Goal: Task Accomplishment & Management: Use online tool/utility

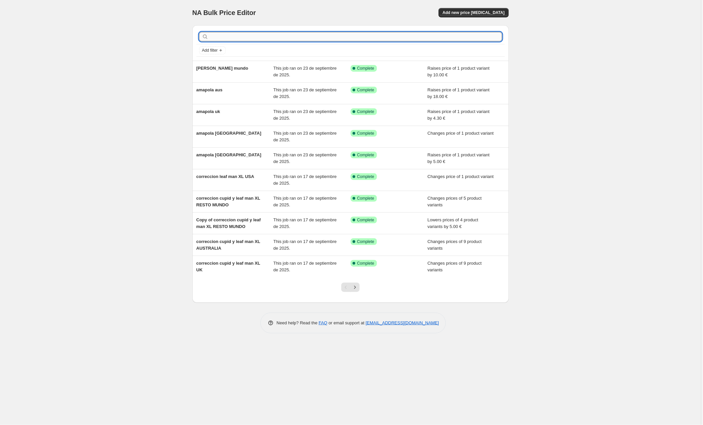
click at [214, 40] on input "text" at bounding box center [356, 36] width 292 height 9
click at [466, 12] on span "Add new price [MEDICAL_DATA]" at bounding box center [474, 12] width 62 height 5
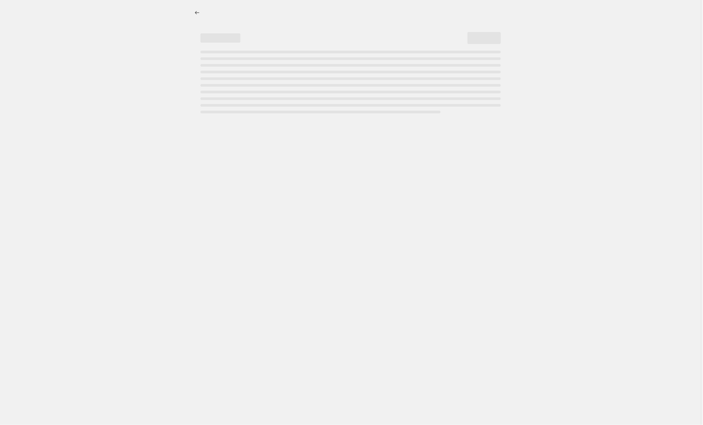
select select "percentage"
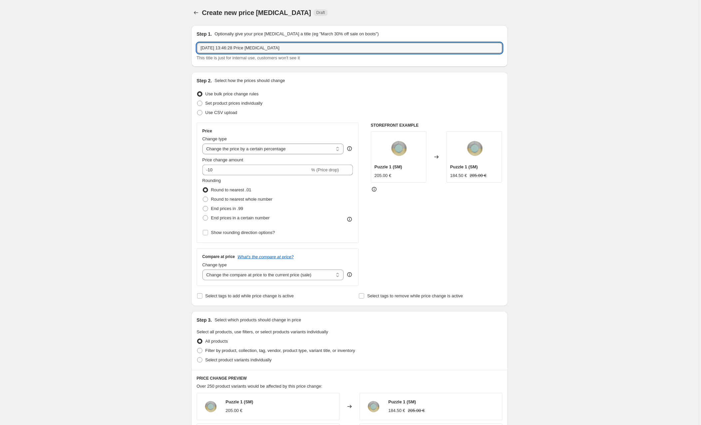
drag, startPoint x: 303, startPoint y: 50, endPoint x: 179, endPoint y: 48, distance: 123.6
click at [179, 48] on div "Create new price [MEDICAL_DATA]. This page is ready Create new price [MEDICAL_D…" at bounding box center [349, 351] width 699 height 703
type input "calcetines europa"
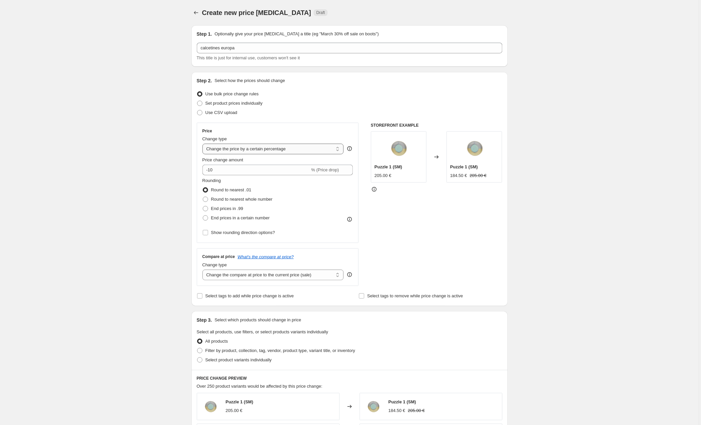
select select "by"
drag, startPoint x: 234, startPoint y: 171, endPoint x: 204, endPoint y: 170, distance: 30.0
click at [204, 170] on div "€ -10.00 (Price drop)" at bounding box center [277, 170] width 151 height 11
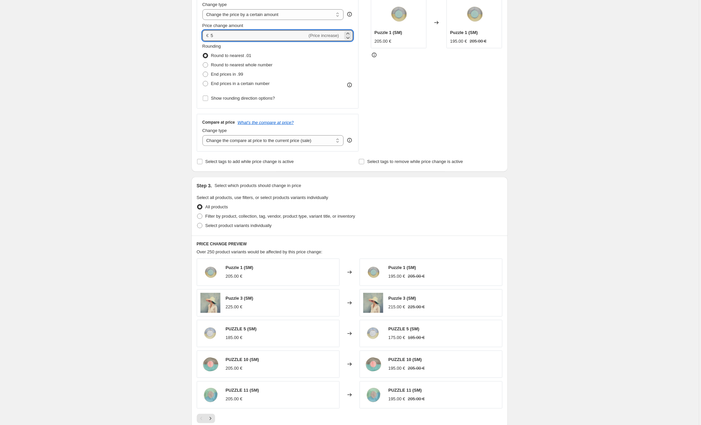
scroll to position [136, 0]
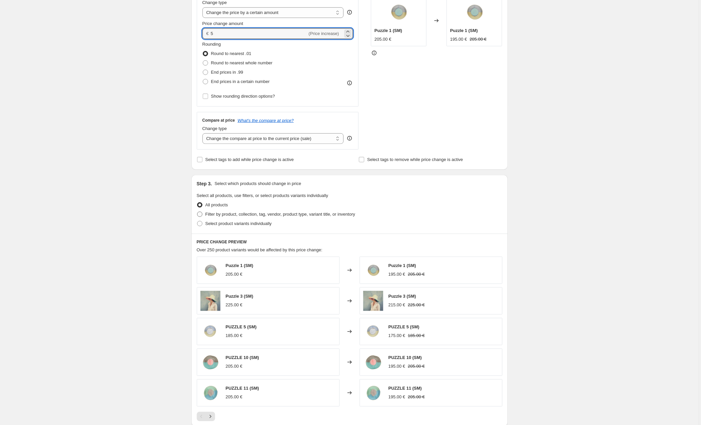
type input "5.00"
click at [201, 213] on span at bounding box center [199, 213] width 5 height 5
click at [197, 212] on input "Filter by product, collection, tag, vendor, product type, variant title, or inv…" at bounding box center [197, 211] width 0 height 0
radio input "true"
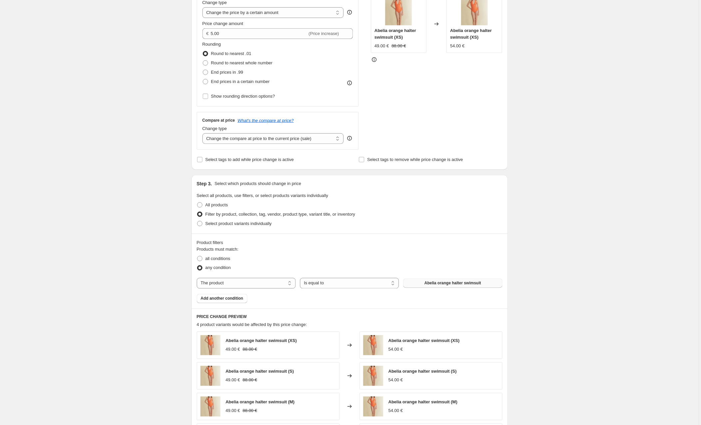
click at [441, 284] on span "Abelia orange halter swimsuit" at bounding box center [453, 282] width 57 height 5
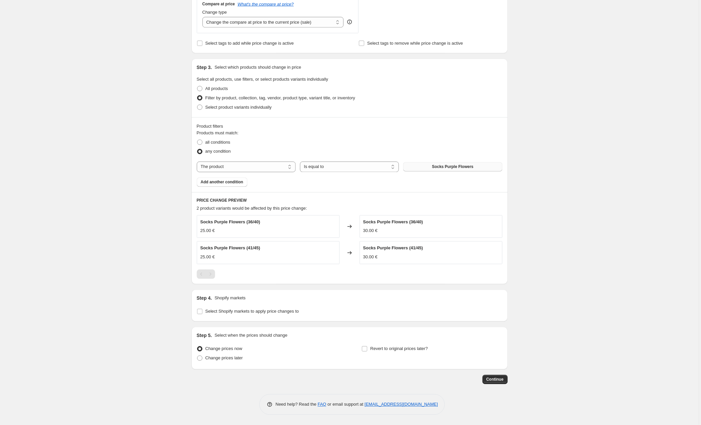
scroll to position [253, 0]
click at [202, 310] on input "Select Shopify markets to apply price changes to" at bounding box center [199, 311] width 5 height 5
checkbox input "true"
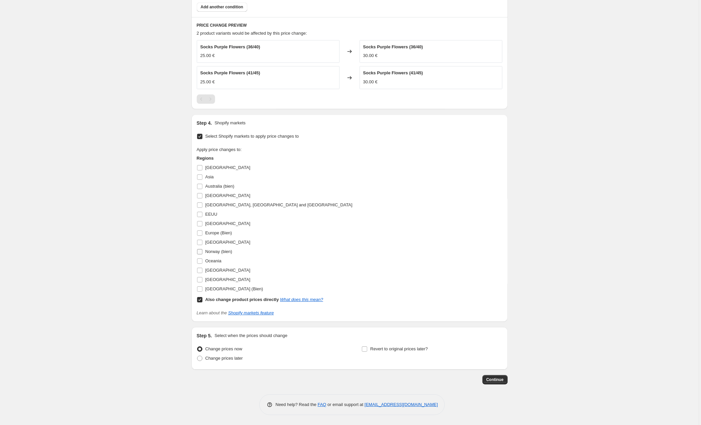
scroll to position [430, 0]
click at [199, 233] on input "Europe (Bien)" at bounding box center [199, 232] width 5 height 5
checkbox input "true"
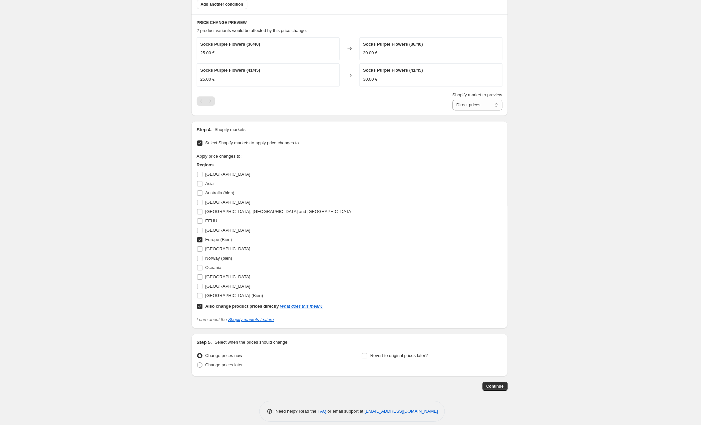
click at [201, 308] on input "Also change product prices directly What does this mean?" at bounding box center [199, 305] width 5 height 5
checkbox input "false"
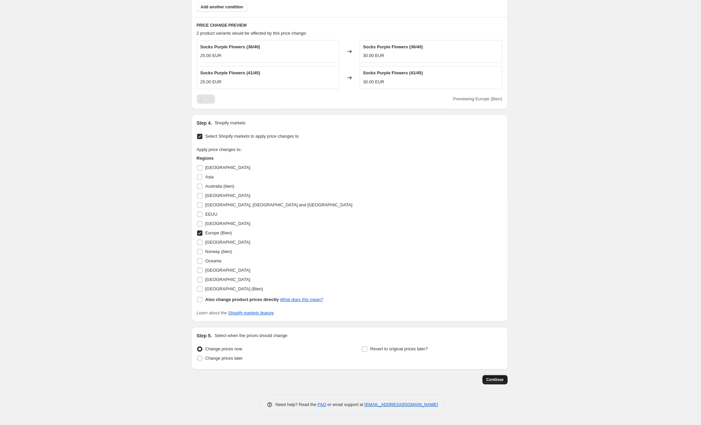
click at [491, 378] on span "Continue" at bounding box center [495, 379] width 17 height 5
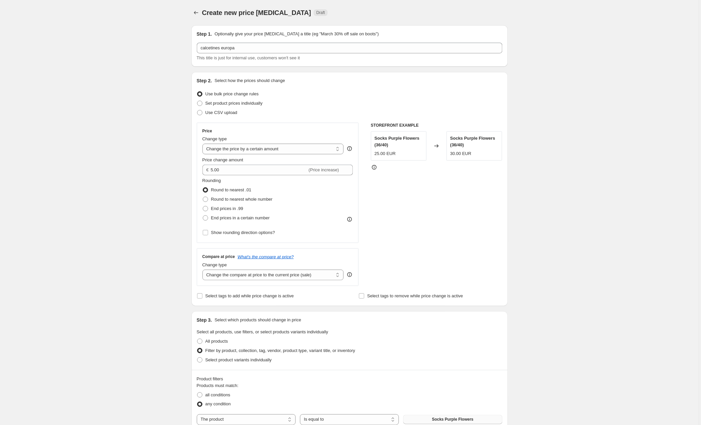
scroll to position [429, 0]
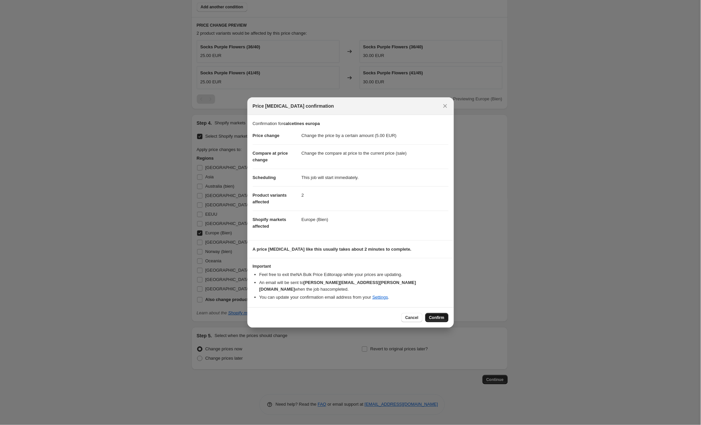
click at [435, 315] on span "Confirm" at bounding box center [436, 317] width 15 height 5
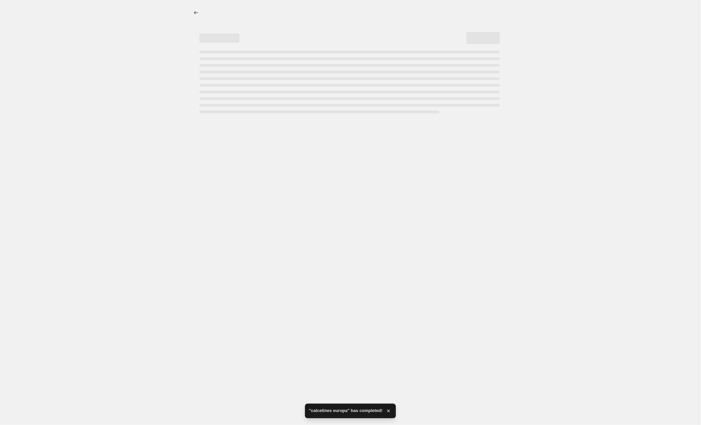
select select "by"
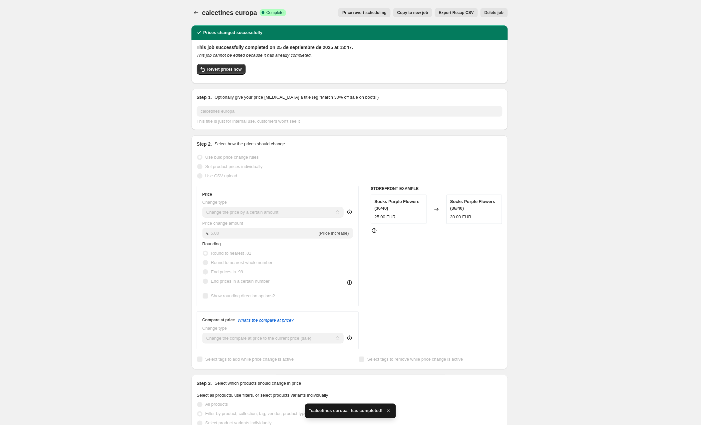
click at [414, 15] on span "Copy to new job" at bounding box center [412, 12] width 31 height 5
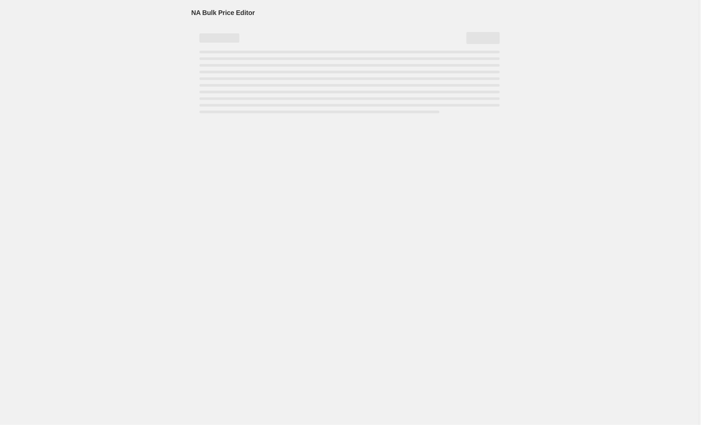
select select "by"
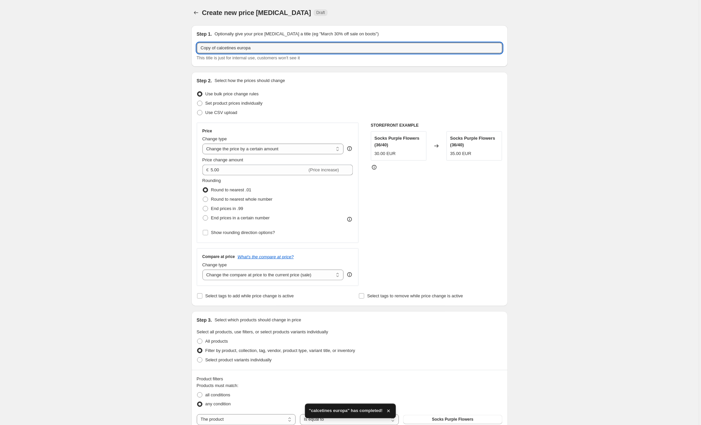
drag, startPoint x: 218, startPoint y: 47, endPoint x: 181, endPoint y: 48, distance: 37.6
click at [181, 48] on div "Create new price [MEDICAL_DATA]. This page is ready Create new price [MEDICAL_D…" at bounding box center [349, 426] width 699 height 852
click at [287, 46] on input "calcetines europa" at bounding box center [350, 48] width 306 height 11
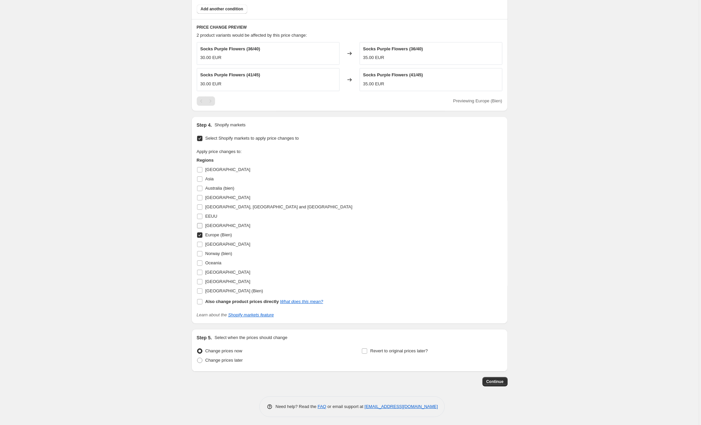
scroll to position [425, 0]
type input "calcetines [GEOGRAPHIC_DATA] [GEOGRAPHIC_DATA]"
click at [198, 290] on input "[GEOGRAPHIC_DATA] (Bien)" at bounding box center [199, 291] width 5 height 5
checkbox input "true"
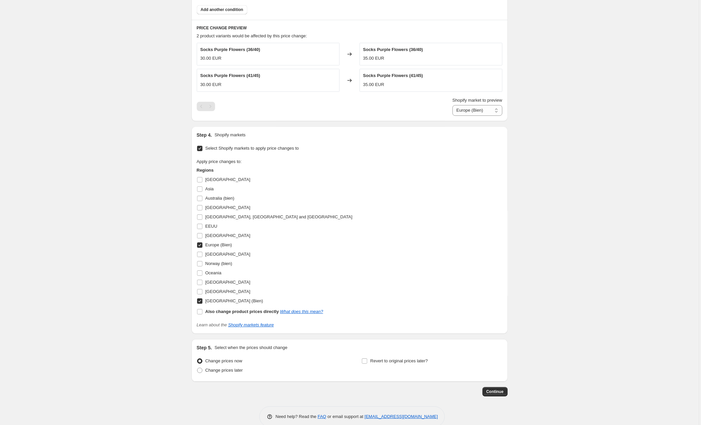
click at [202, 246] on input "Europe (Bien)" at bounding box center [199, 244] width 5 height 5
checkbox input "false"
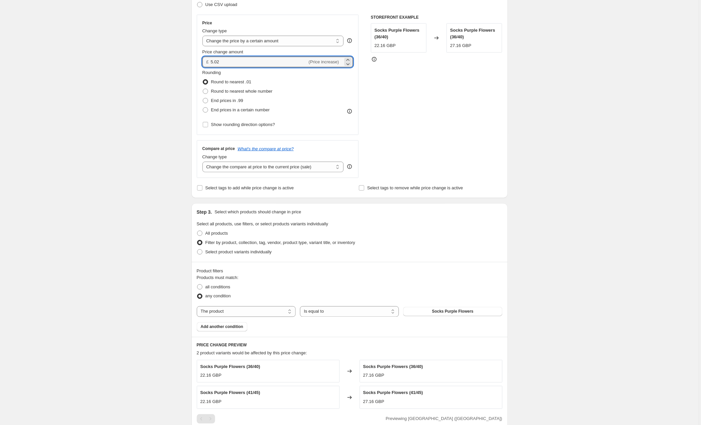
drag, startPoint x: 233, startPoint y: 61, endPoint x: 190, endPoint y: 58, distance: 43.4
click at [190, 58] on div "Step 1. Optionally give your price change job a title (eg "March 30% off sale o…" at bounding box center [347, 308] width 322 height 792
type input "5.024"
click at [221, 61] on input "Price change amount" at bounding box center [277, 62] width 132 height 11
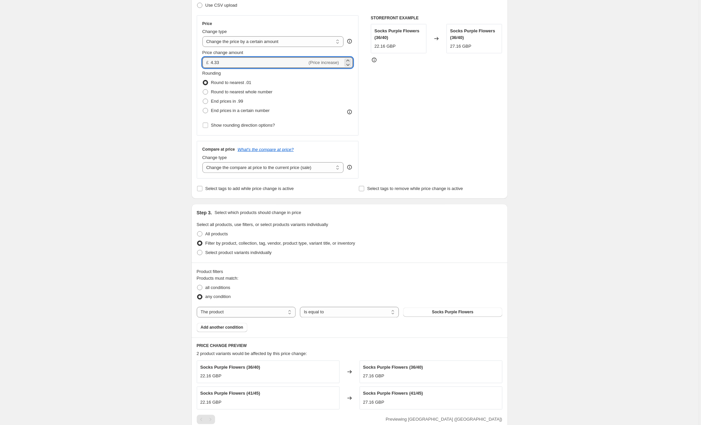
type input "4.33"
click at [116, 103] on div "Create new price change job. This page is ready Create new price change job Dra…" at bounding box center [349, 319] width 699 height 852
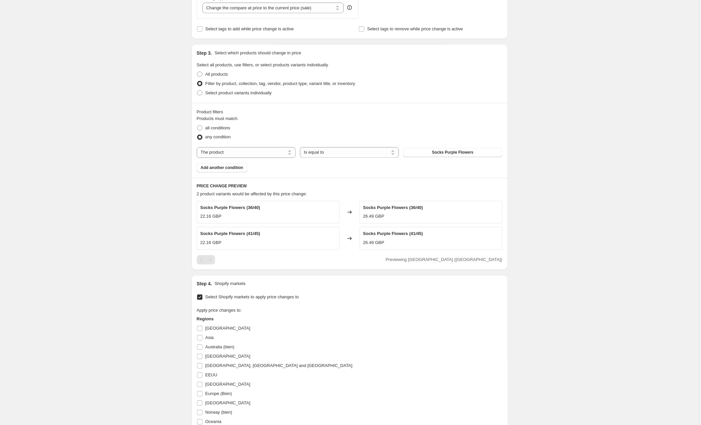
scroll to position [0, 0]
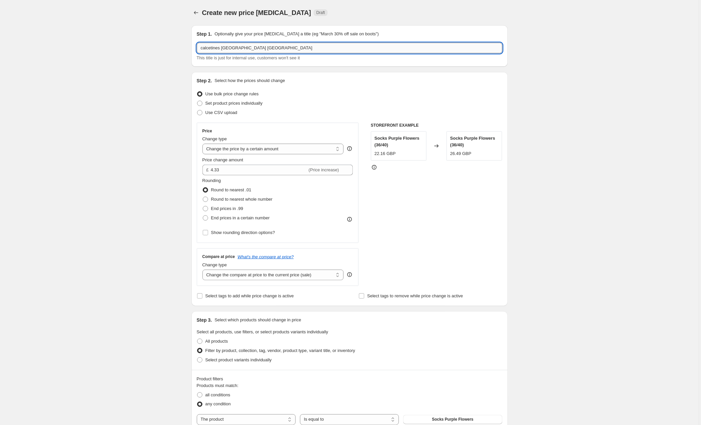
click at [240, 50] on input "calcetines europa uk" at bounding box center [350, 48] width 306 height 11
type input "calcetines uk"
click at [552, 98] on div "Create new price change job. This page is ready Create new price change job Dra…" at bounding box center [349, 426] width 699 height 852
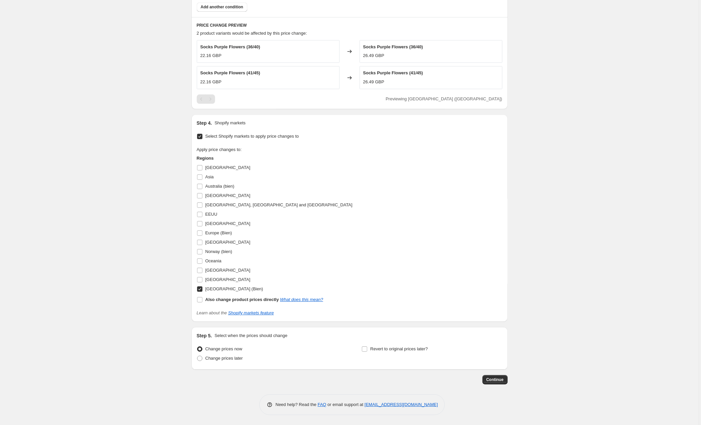
scroll to position [430, 0]
click at [492, 379] on span "Continue" at bounding box center [495, 379] width 17 height 5
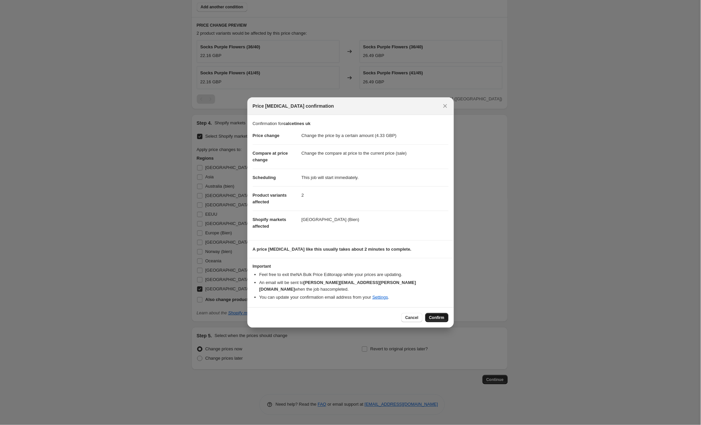
click at [438, 315] on span "Confirm" at bounding box center [436, 317] width 15 height 5
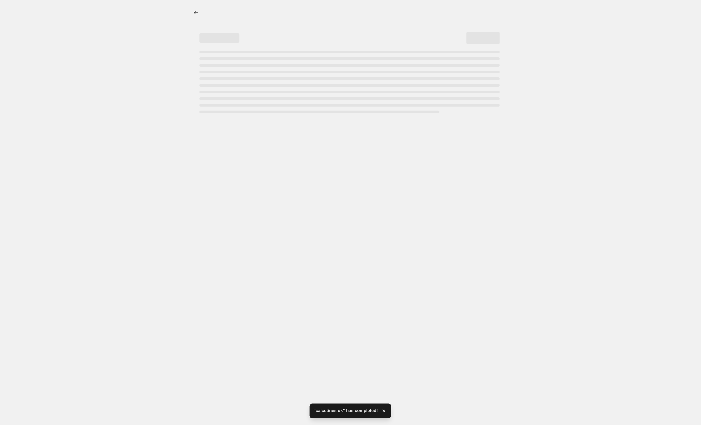
select select "by"
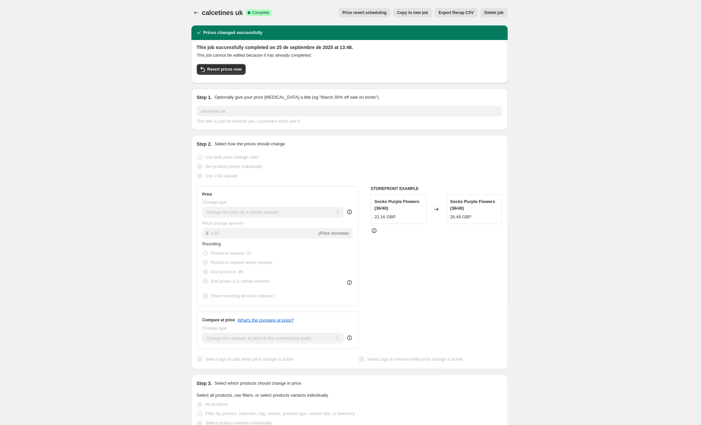
click at [406, 12] on span "Copy to new job" at bounding box center [412, 12] width 31 height 5
select select "by"
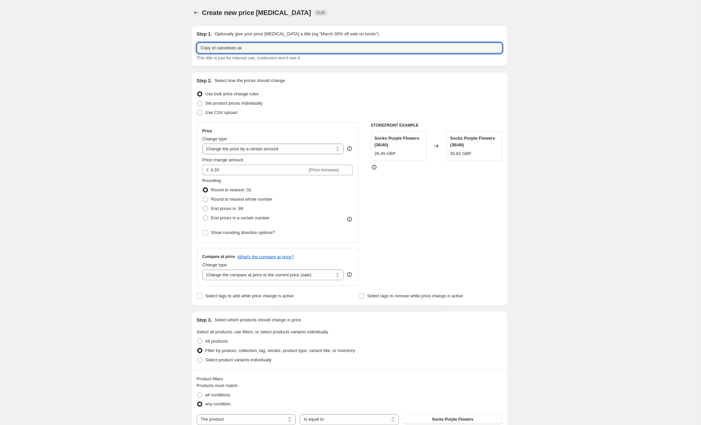
drag, startPoint x: 219, startPoint y: 46, endPoint x: 163, endPoint y: 49, distance: 56.0
click at [163, 49] on div "Create new price change job. This page is ready Create new price change job Dra…" at bounding box center [349, 426] width 699 height 852
click at [250, 46] on input "calcetines uk" at bounding box center [350, 48] width 306 height 11
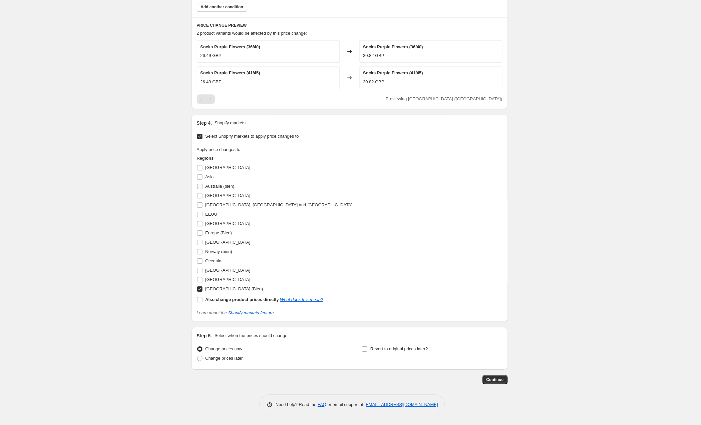
scroll to position [430, 0]
type input "calcetines australia"
click at [199, 185] on input "Australia (bien)" at bounding box center [199, 185] width 5 height 5
checkbox input "true"
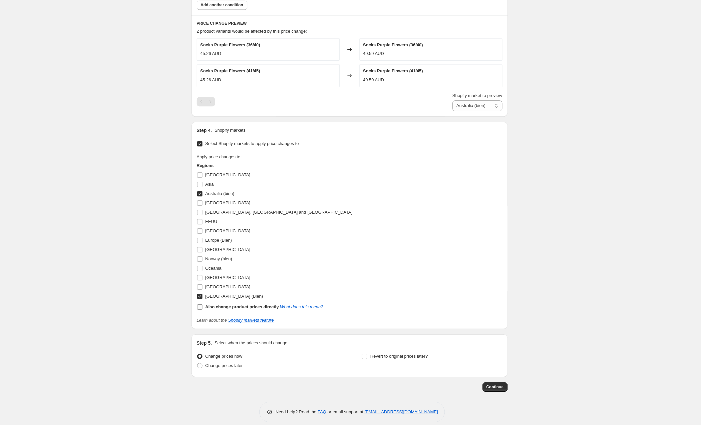
click at [198, 299] on input "United Kingdom (Bien)" at bounding box center [199, 295] width 5 height 5
checkbox input "false"
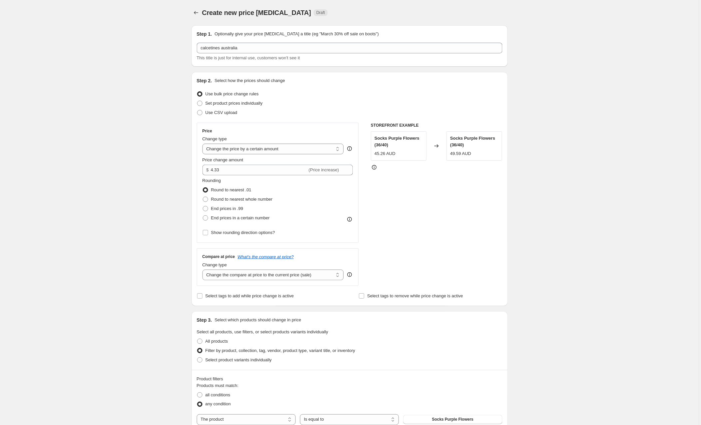
scroll to position [0, 0]
drag, startPoint x: 230, startPoint y: 170, endPoint x: 199, endPoint y: 170, distance: 30.3
click at [199, 170] on div "Price Change type Change the price to a certain amount Change the price by a ce…" at bounding box center [278, 183] width 162 height 120
type input "18.00"
click at [134, 177] on div "Create new price change job. This page is ready Create new price change job Dra…" at bounding box center [349, 426] width 699 height 852
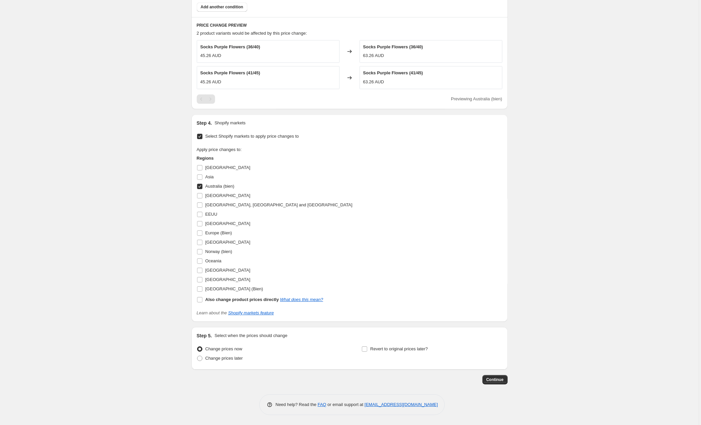
scroll to position [430, 0]
click at [495, 379] on span "Continue" at bounding box center [495, 379] width 17 height 5
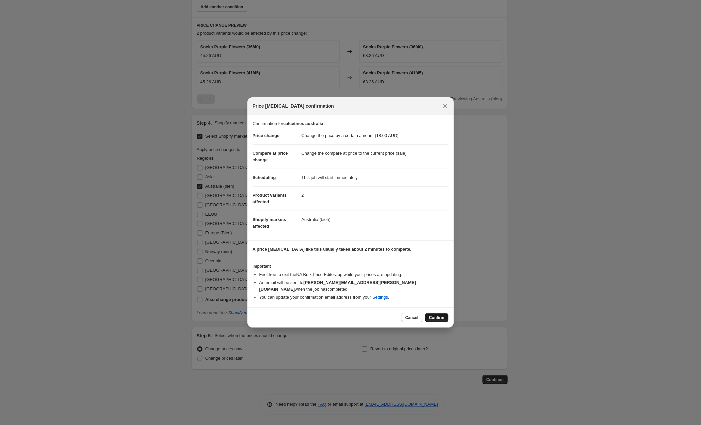
click at [433, 315] on span "Confirm" at bounding box center [436, 317] width 15 height 5
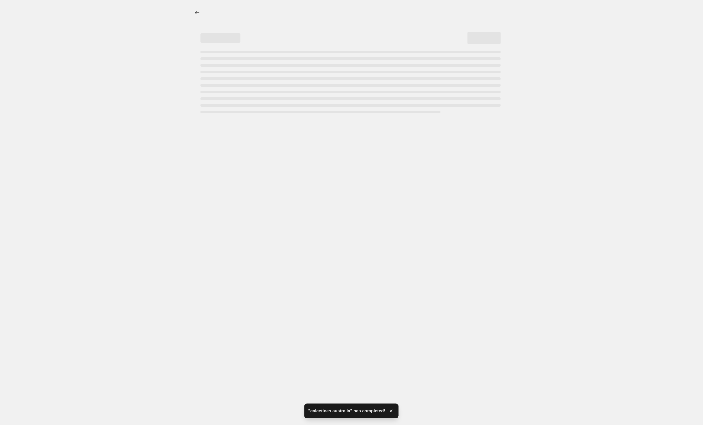
select select "by"
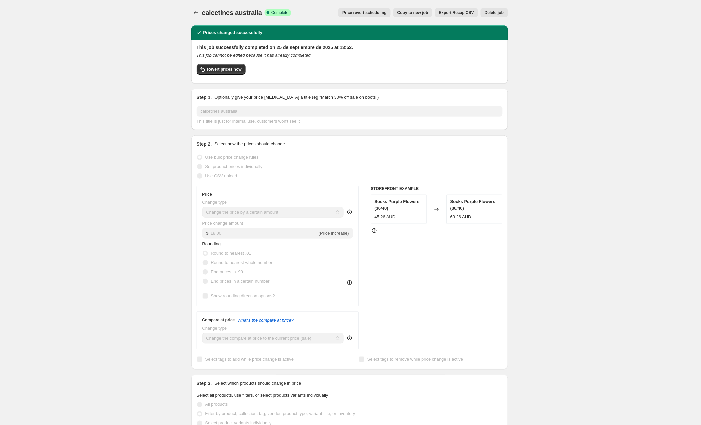
click at [414, 12] on span "Copy to new job" at bounding box center [412, 12] width 31 height 5
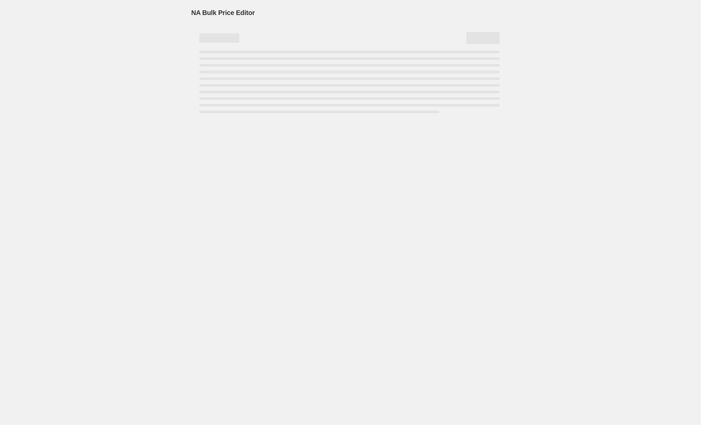
select select "by"
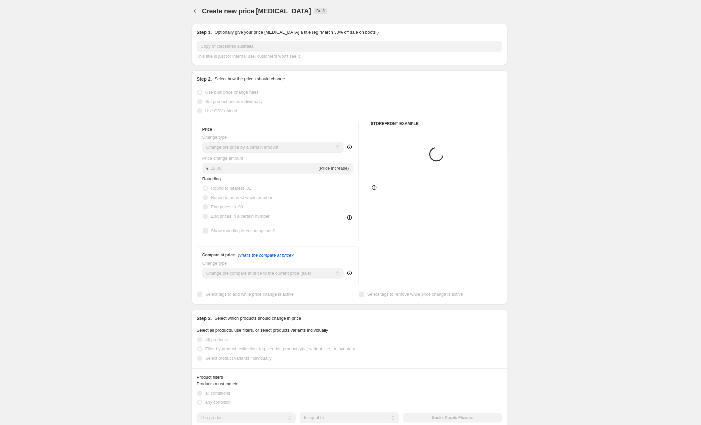
scroll to position [1, 0]
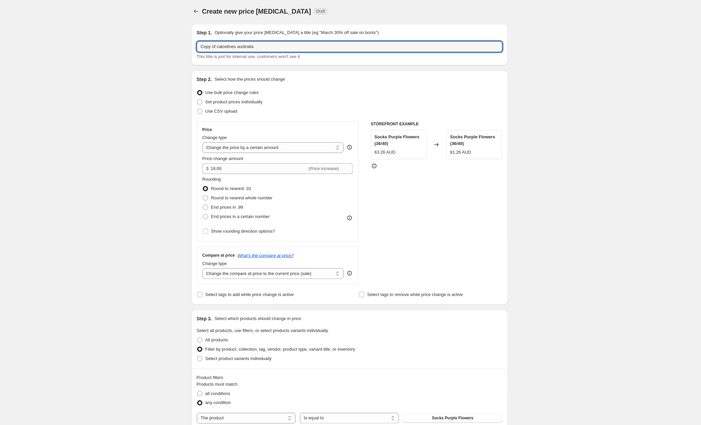
drag, startPoint x: 219, startPoint y: 46, endPoint x: 182, endPoint y: 48, distance: 37.0
click at [182, 48] on div "Create new price change job. This page is ready Create new price change job Dra…" at bounding box center [349, 425] width 699 height 852
drag, startPoint x: 250, startPoint y: 47, endPoint x: 225, endPoint y: 48, distance: 25.0
click at [225, 48] on input "calcetines australia" at bounding box center [350, 46] width 306 height 11
click at [200, 47] on input "calcetines resto mundo" at bounding box center [350, 46] width 306 height 11
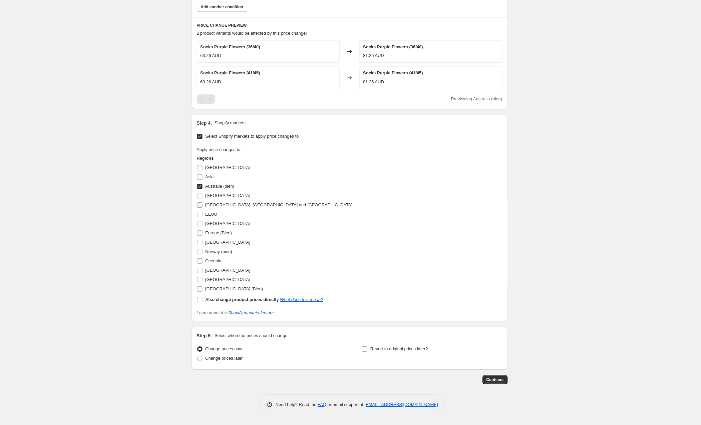
scroll to position [430, 0]
type input "precio calcetines resto mundo"
click at [200, 168] on input "Africa" at bounding box center [199, 167] width 5 height 5
checkbox input "true"
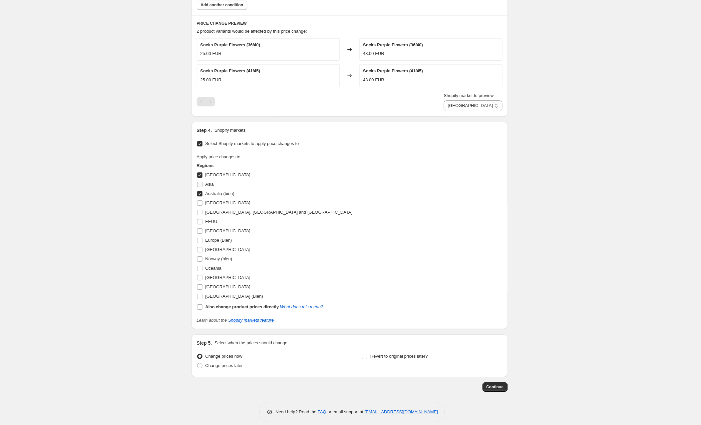
click at [200, 183] on input "Asia" at bounding box center [199, 183] width 5 height 5
checkbox input "true"
drag, startPoint x: 199, startPoint y: 193, endPoint x: 199, endPoint y: 202, distance: 8.7
click at [199, 193] on input "Australia (bien)" at bounding box center [199, 193] width 5 height 5
checkbox input "false"
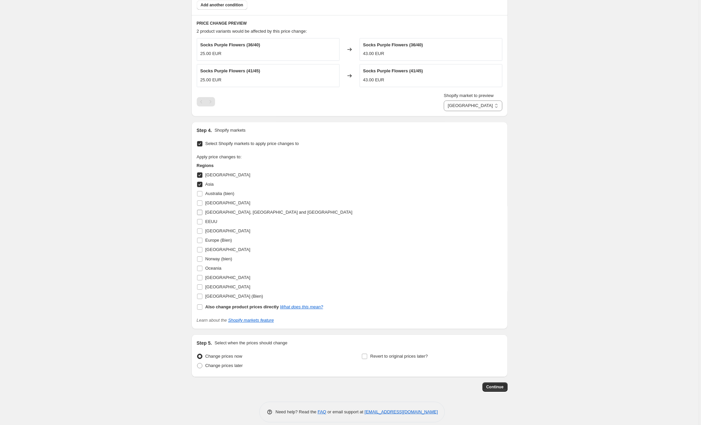
drag, startPoint x: 199, startPoint y: 205, endPoint x: 200, endPoint y: 209, distance: 4.7
click at [199, 205] on input "Canada" at bounding box center [199, 202] width 5 height 5
checkbox input "true"
drag, startPoint x: 199, startPoint y: 211, endPoint x: 202, endPoint y: 221, distance: 10.0
click at [200, 212] on input "Central America, South America and American Islands" at bounding box center [199, 211] width 5 height 5
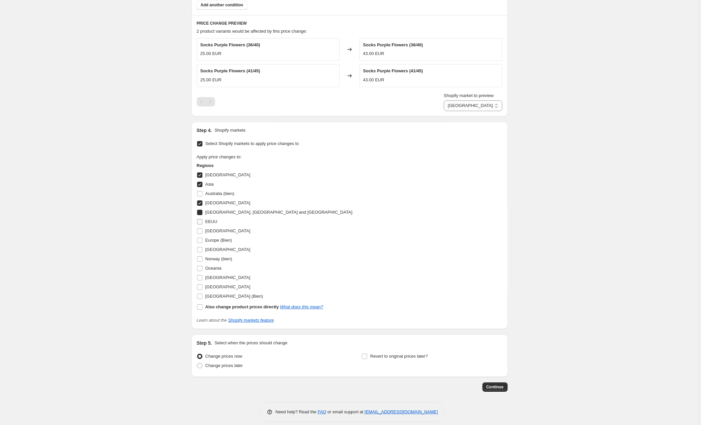
checkbox input "true"
click at [200, 269] on input "Oceania" at bounding box center [199, 267] width 5 height 5
checkbox input "true"
click at [200, 286] on input "South America" at bounding box center [199, 286] width 5 height 5
checkbox input "true"
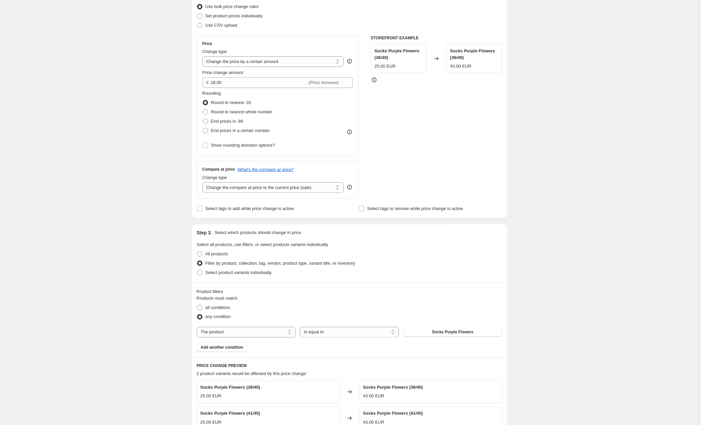
scroll to position [71, 0]
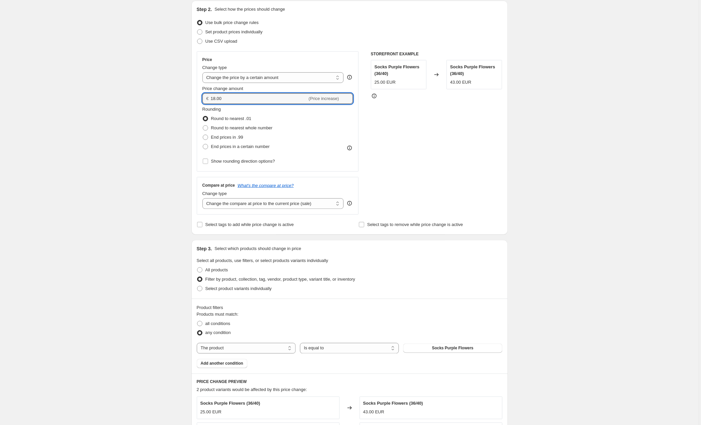
drag, startPoint x: 230, startPoint y: 98, endPoint x: 178, endPoint y: 96, distance: 52.0
click at [178, 96] on div "Create new price change job. This page is ready Create new price change job Dra…" at bounding box center [349, 359] width 699 height 861
type input "10.00"
click at [114, 119] on div "Create new price change job. This page is ready Create new price change job Dra…" at bounding box center [349, 359] width 699 height 861
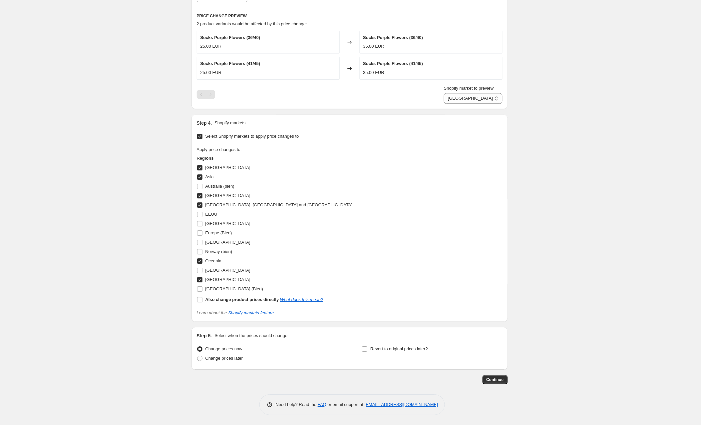
scroll to position [439, 0]
click at [496, 379] on span "Continue" at bounding box center [495, 379] width 17 height 5
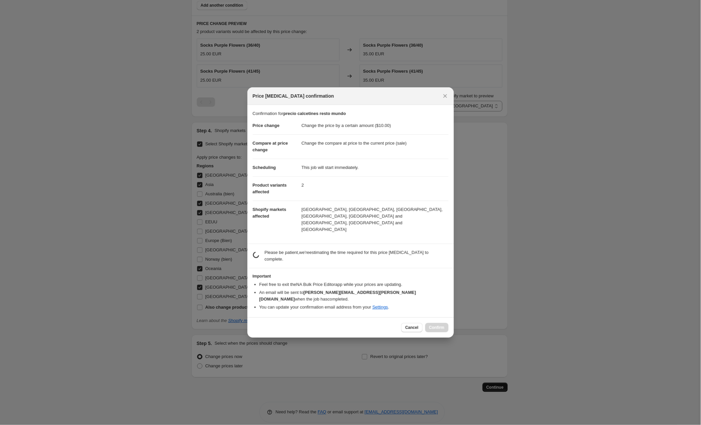
scroll to position [438, 0]
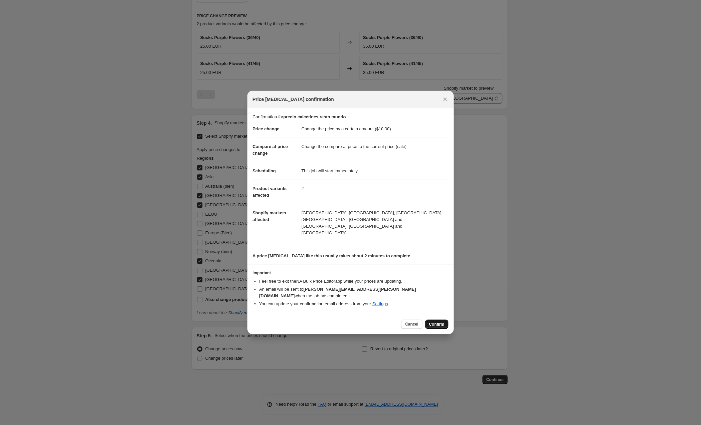
click at [439, 321] on span "Confirm" at bounding box center [436, 323] width 15 height 5
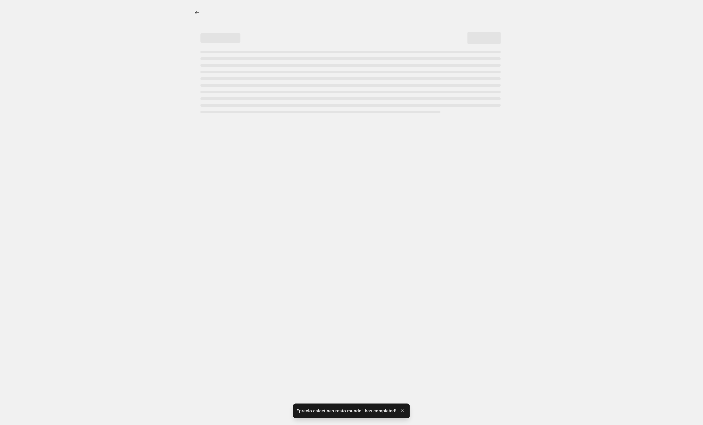
select select "by"
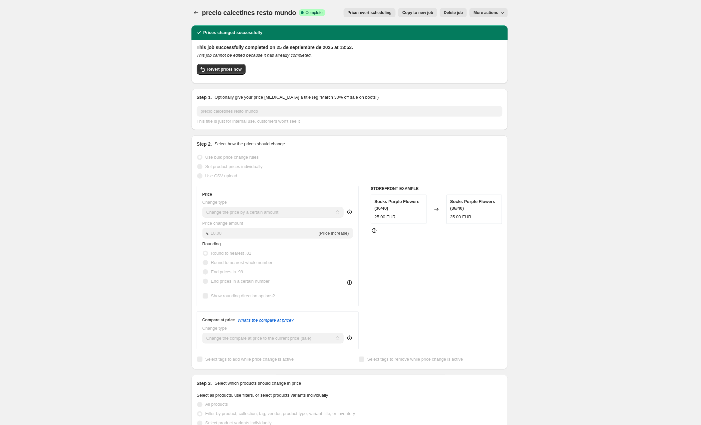
click at [418, 12] on span "Copy to new job" at bounding box center [417, 12] width 31 height 5
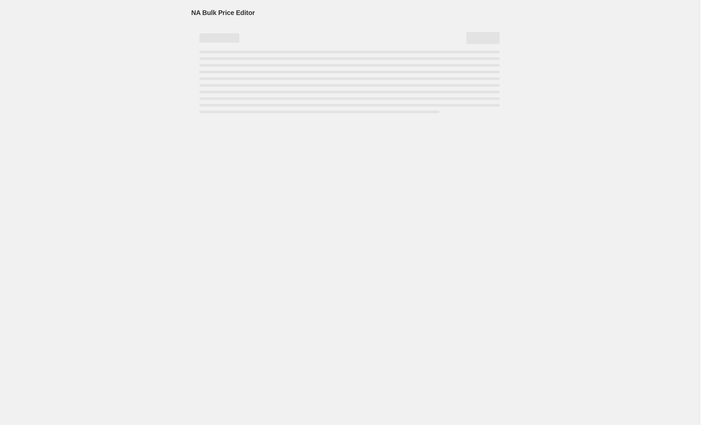
select select "by"
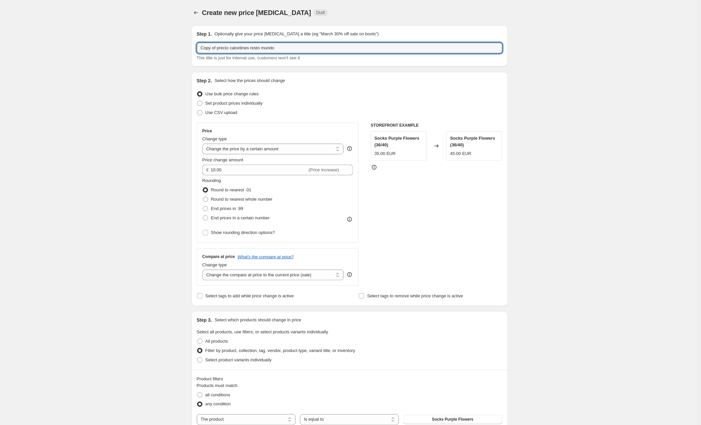
drag, startPoint x: 219, startPoint y: 46, endPoint x: 150, endPoint y: 49, distance: 69.3
click at [150, 49] on div "Create new price change job. This page is ready Create new price change job Dra…" at bounding box center [349, 430] width 699 height 861
drag, startPoint x: 267, startPoint y: 48, endPoint x: 239, endPoint y: 50, distance: 28.4
click at [239, 50] on input "precio calcetines resto mundo" at bounding box center [350, 48] width 306 height 11
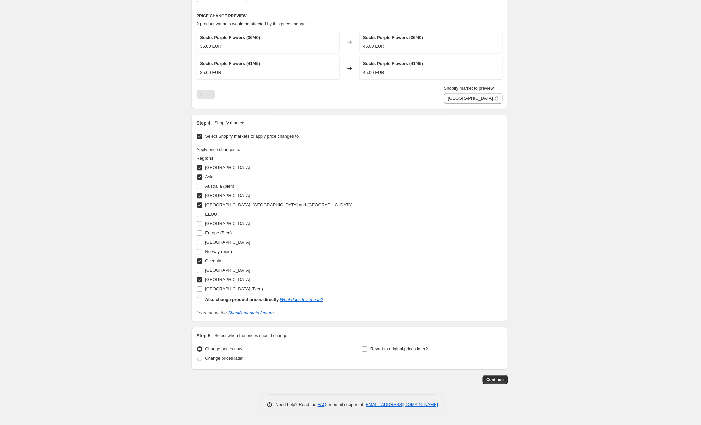
scroll to position [439, 0]
type input "precio calcetines noruega"
click at [201, 166] on input "Africa" at bounding box center [199, 167] width 5 height 5
checkbox input "false"
select select "89053692242"
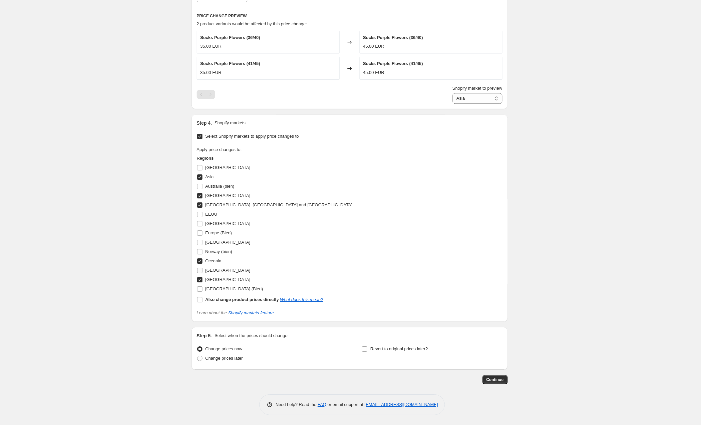
drag, startPoint x: 199, startPoint y: 259, endPoint x: 200, endPoint y: 273, distance: 14.1
click at [199, 260] on input "Oceania" at bounding box center [199, 260] width 5 height 5
checkbox input "false"
click at [199, 279] on input "South America" at bounding box center [199, 279] width 5 height 5
checkbox input "false"
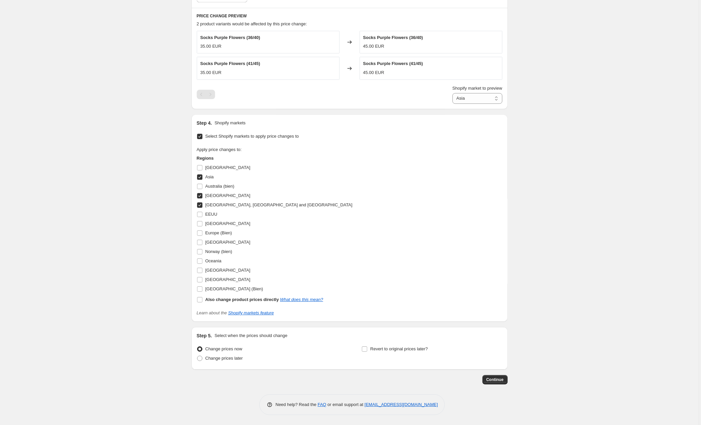
drag, startPoint x: 201, startPoint y: 201, endPoint x: 201, endPoint y: 195, distance: 5.3
click at [201, 202] on span at bounding box center [200, 205] width 6 height 6
click at [201, 202] on input "Central America, South America and American Islands" at bounding box center [199, 204] width 5 height 5
checkbox input "false"
drag, startPoint x: 201, startPoint y: 193, endPoint x: 201, endPoint y: 183, distance: 10.0
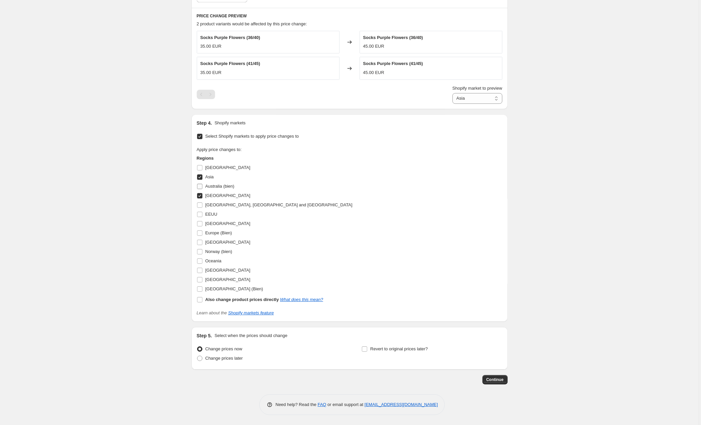
click at [201, 193] on input "Canada" at bounding box center [199, 195] width 5 height 5
checkbox input "false"
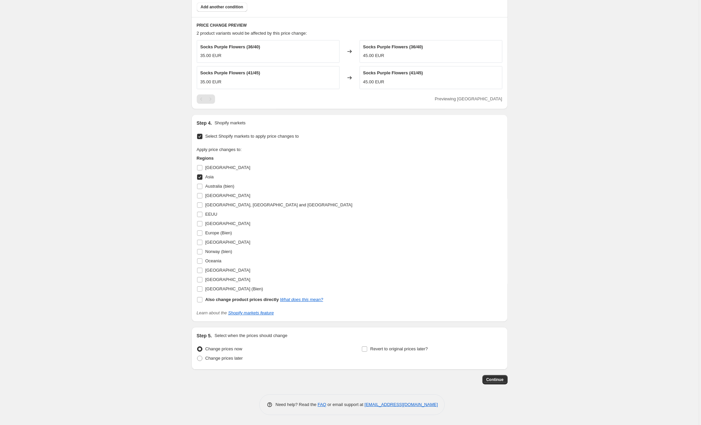
click at [200, 174] on input "Asia" at bounding box center [199, 176] width 5 height 5
checkbox input "false"
click at [201, 249] on input "Norway (bien)" at bounding box center [199, 251] width 5 height 5
checkbox input "true"
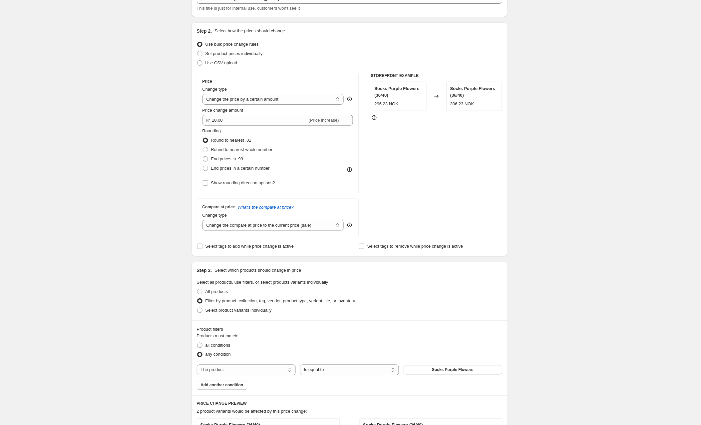
scroll to position [42, 0]
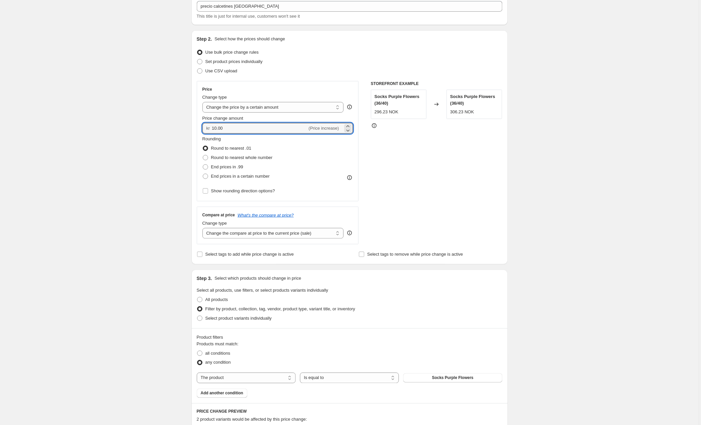
drag, startPoint x: 236, startPoint y: 128, endPoint x: 181, endPoint y: 122, distance: 55.6
click at [181, 122] on div "Create new price change job. This page is ready Create new price change job Dra…" at bounding box center [349, 384] width 699 height 852
type input "58.00"
click at [418, 166] on div "STOREFRONT EXAMPLE Socks Purple Flowers (36/40) 296.23 NOK Changed to Socks Pur…" at bounding box center [437, 162] width 132 height 163
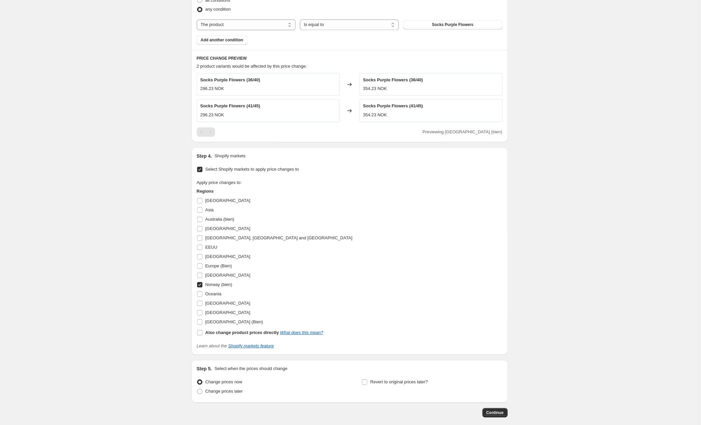
scroll to position [430, 0]
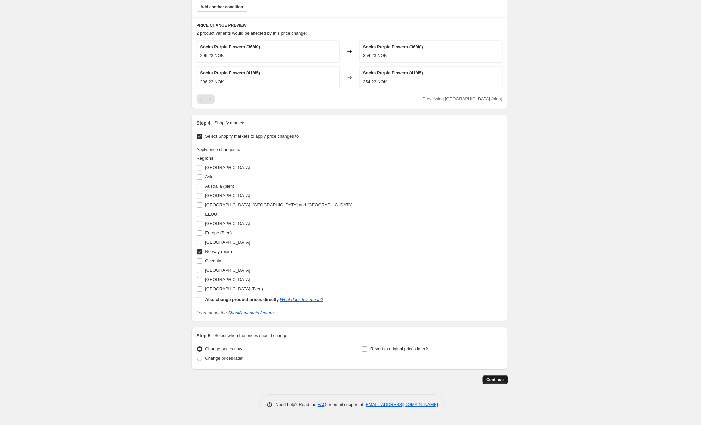
click at [492, 381] on span "Continue" at bounding box center [495, 379] width 17 height 5
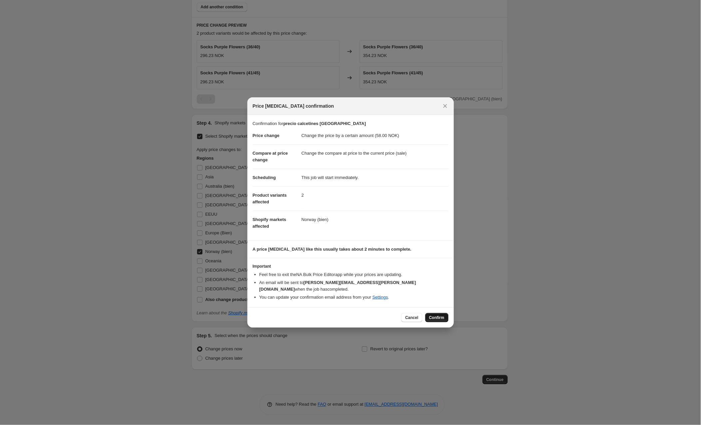
click at [436, 315] on span "Confirm" at bounding box center [436, 317] width 15 height 5
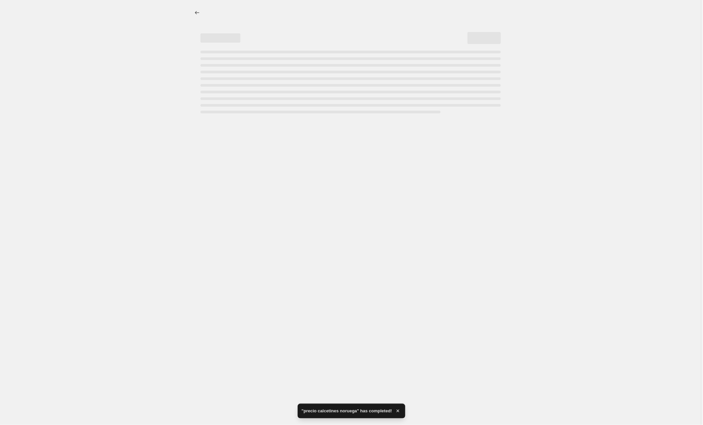
select select "by"
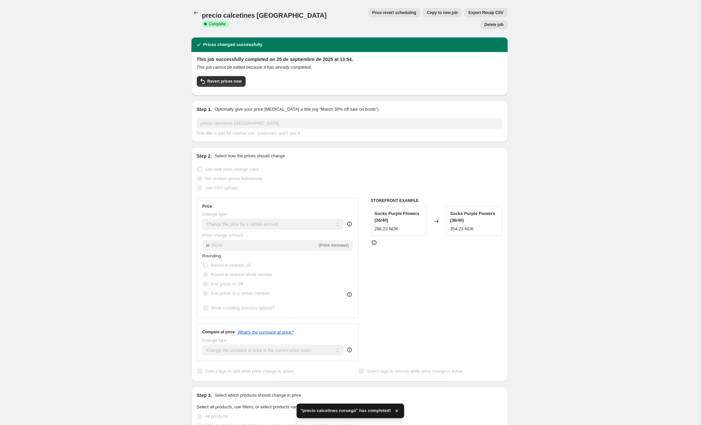
click at [427, 13] on span "Copy to new job" at bounding box center [442, 12] width 31 height 5
select select "by"
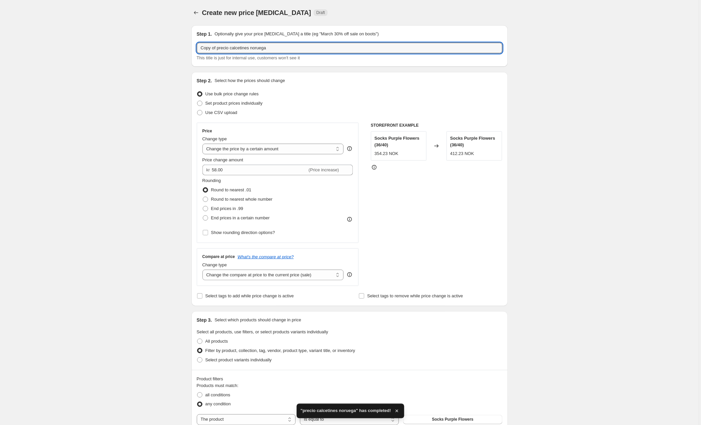
drag, startPoint x: 219, startPoint y: 48, endPoint x: 166, endPoint y: 52, distance: 53.4
click at [166, 52] on div "Create new price change job. This page is ready Create new price change job Dra…" at bounding box center [349, 426] width 699 height 852
click at [210, 48] on input "Copy of precio calcetines noruega" at bounding box center [350, 48] width 306 height 11
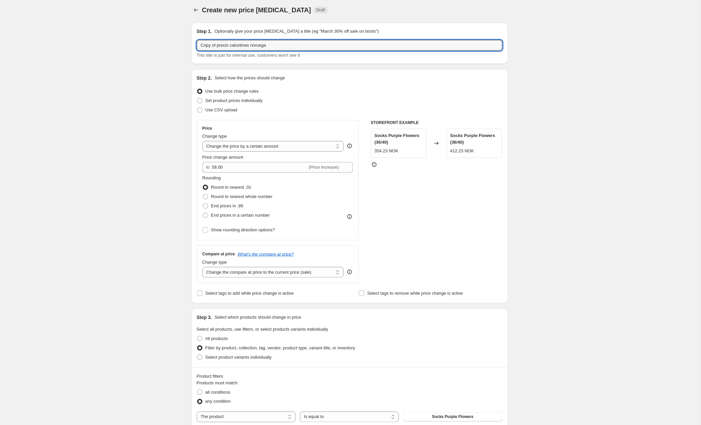
drag, startPoint x: 219, startPoint y: 49, endPoint x: 173, endPoint y: 49, distance: 46.0
click at [173, 49] on div "Create new price change job. This page is ready Create new price change job Dra…" at bounding box center [349, 423] width 699 height 852
drag, startPoint x: 212, startPoint y: 48, endPoint x: 215, endPoint y: 46, distance: 3.9
click at [212, 47] on input "Copy of precio calcetines noruega" at bounding box center [350, 45] width 306 height 11
drag, startPoint x: 219, startPoint y: 45, endPoint x: 194, endPoint y: 46, distance: 24.6
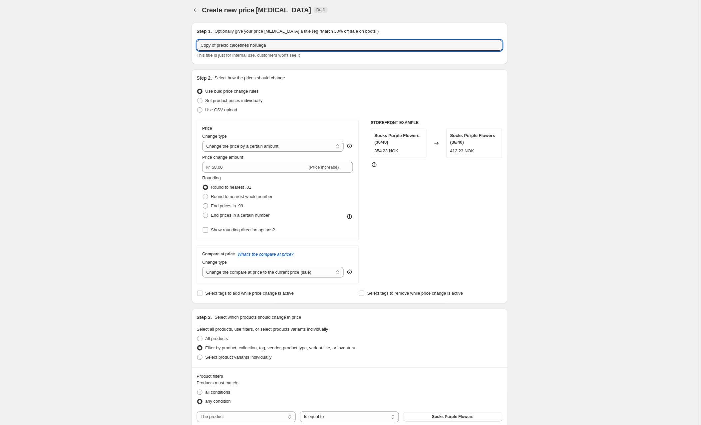
click at [194, 46] on div "Step 1. Optionally give your price change job a title (eg "March 30% off sale o…" at bounding box center [349, 43] width 316 height 41
drag, startPoint x: 255, startPoint y: 45, endPoint x: 239, endPoint y: 45, distance: 16.0
click at [239, 45] on input "precio calcetines noruega" at bounding box center [350, 45] width 306 height 11
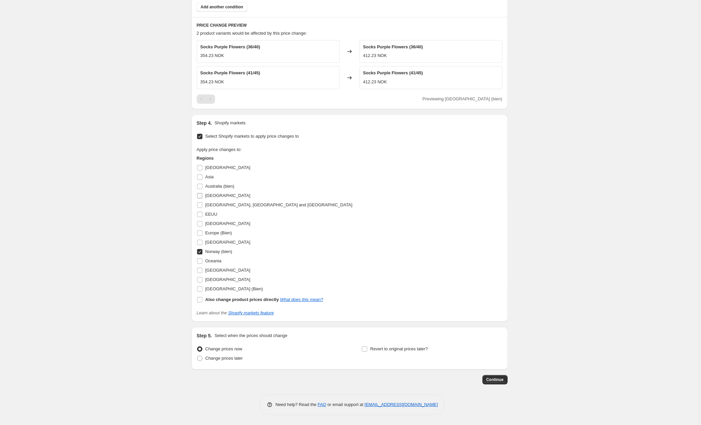
scroll to position [430, 0]
type input "precio calcetines islandia"
drag, startPoint x: 199, startPoint y: 241, endPoint x: 202, endPoint y: 250, distance: 9.5
click at [199, 241] on input "Iceland" at bounding box center [199, 241] width 5 height 5
checkbox input "true"
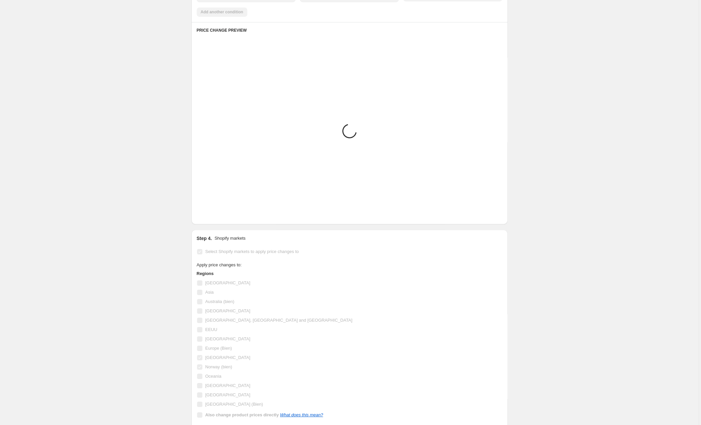
scroll to position [422, 0]
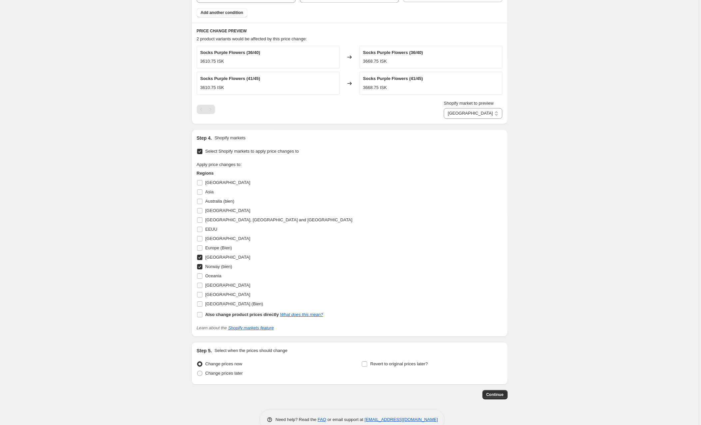
click at [201, 268] on input "Norway (bien)" at bounding box center [199, 266] width 5 height 5
checkbox input "false"
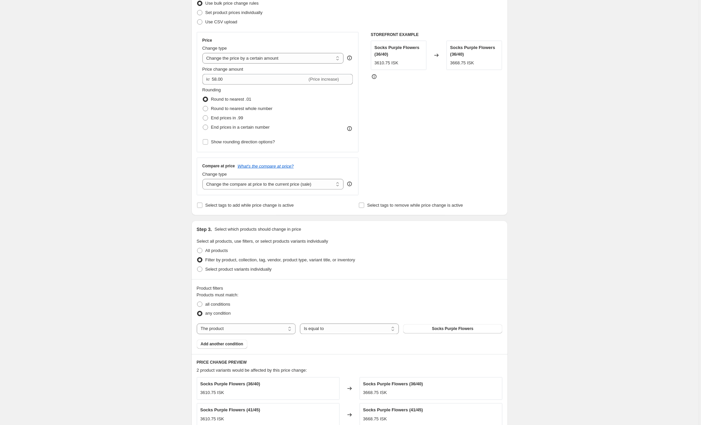
scroll to position [91, 0]
drag, startPoint x: 243, startPoint y: 76, endPoint x: 170, endPoint y: 78, distance: 73.0
click at [170, 78] on div "Create new price change job. This page is ready Create new price change job Dra…" at bounding box center [349, 335] width 699 height 852
type input "712.00"
click at [431, 120] on div "STOREFRONT EXAMPLE Socks Purple Flowers (36/40) 3610.75 ISK Changed to Socks Pu…" at bounding box center [437, 112] width 132 height 163
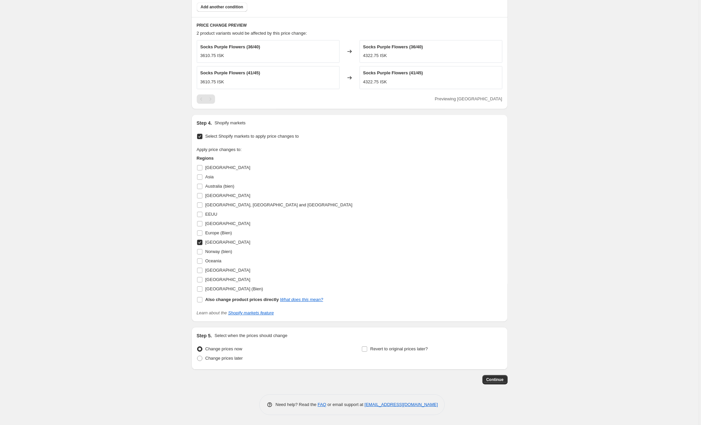
scroll to position [430, 0]
click at [491, 377] on span "Continue" at bounding box center [495, 379] width 17 height 5
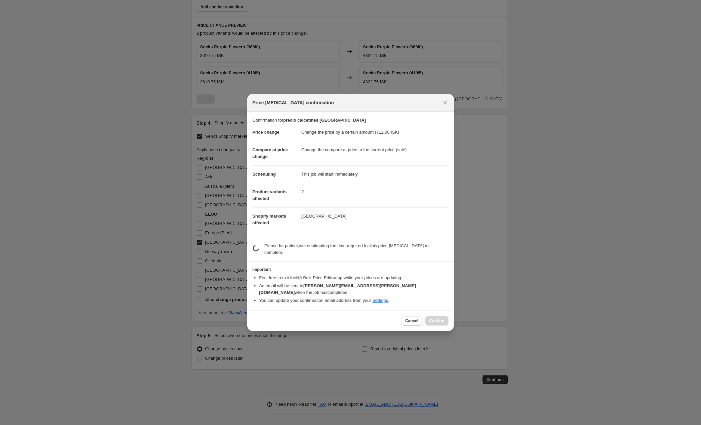
scroll to position [0, 0]
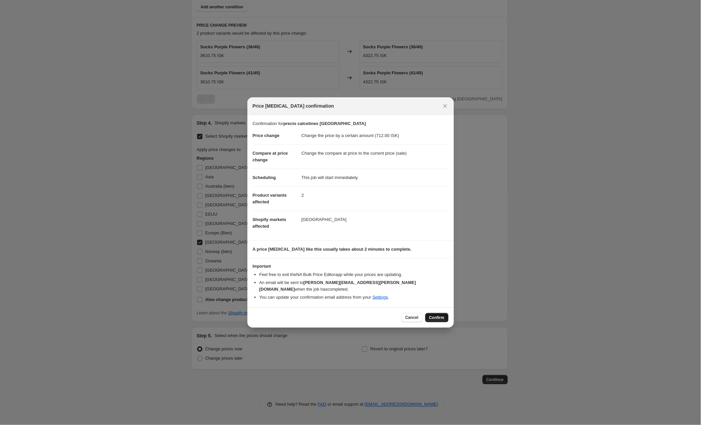
click at [433, 315] on span "Confirm" at bounding box center [436, 317] width 15 height 5
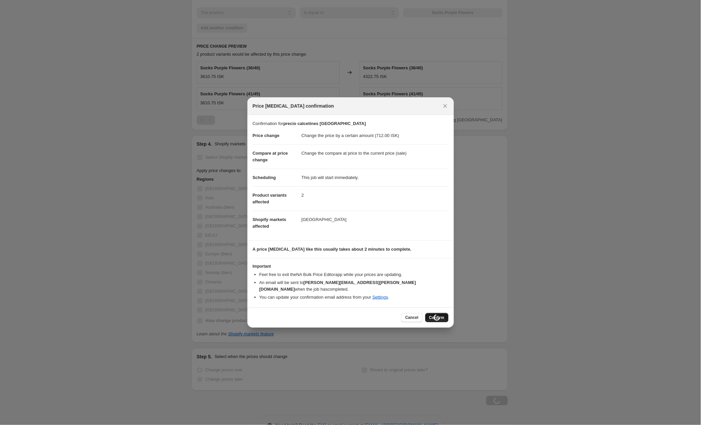
scroll to position [429, 0]
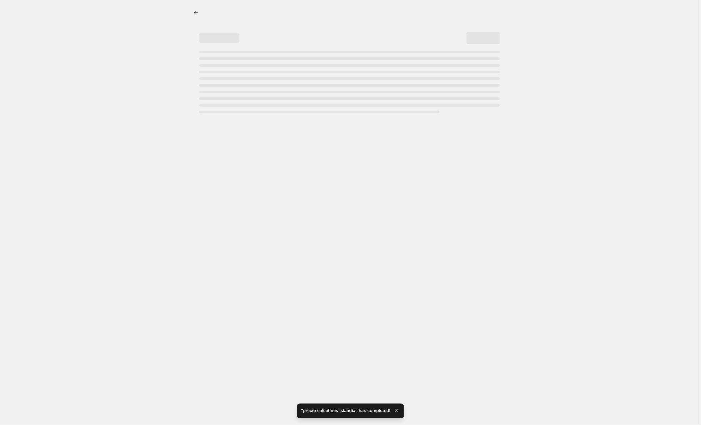
select select "by"
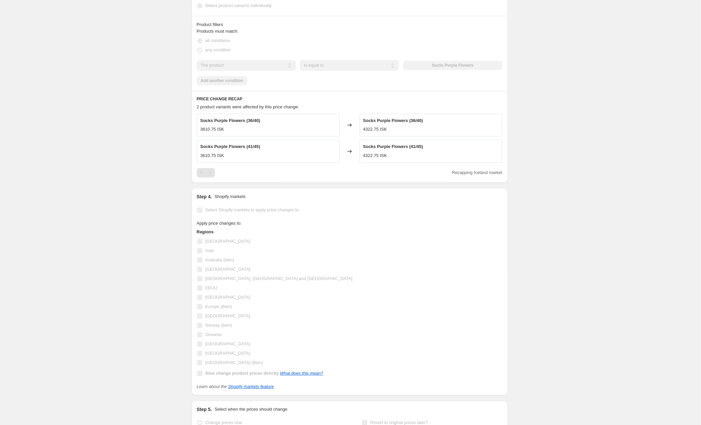
scroll to position [0, 0]
